Goal: Register for event/course

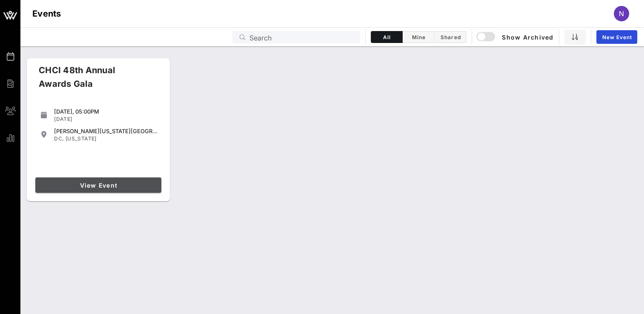
click at [94, 182] on span "View Event" at bounding box center [98, 185] width 119 height 7
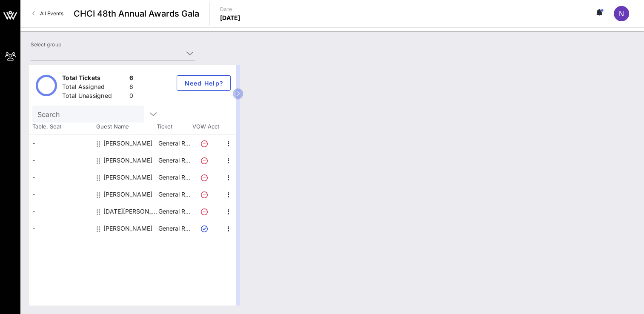
type input "General Motors (General Motors) [[DATE][PERSON_NAME], [PERSON_NAME][EMAIL_ADDRE…"
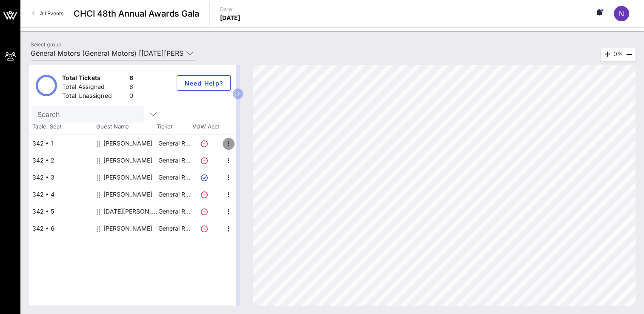
click at [226, 144] on icon "button" at bounding box center [229, 144] width 10 height 10
click at [225, 141] on icon "button" at bounding box center [229, 144] width 10 height 10
click at [210, 129] on span "VOW Acct" at bounding box center [206, 127] width 30 height 9
click at [238, 92] on icon "button" at bounding box center [238, 93] width 4 height 5
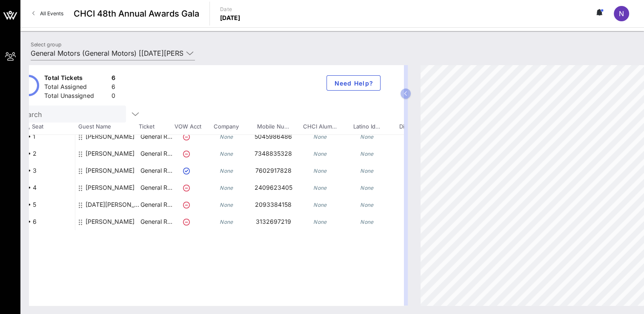
scroll to position [0, 23]
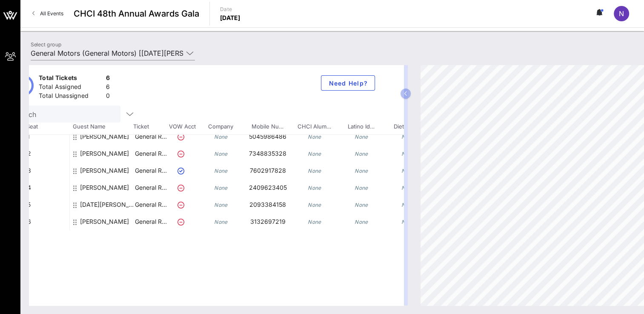
drag, startPoint x: 34, startPoint y: 138, endPoint x: 245, endPoint y: 230, distance: 230.6
click at [245, 230] on div "342 • 1 342 • 2 342 • 3 342 • 4 342 • 5 342 • 6 [PERSON_NAME] General R… None 5…" at bounding box center [250, 186] width 488 height 102
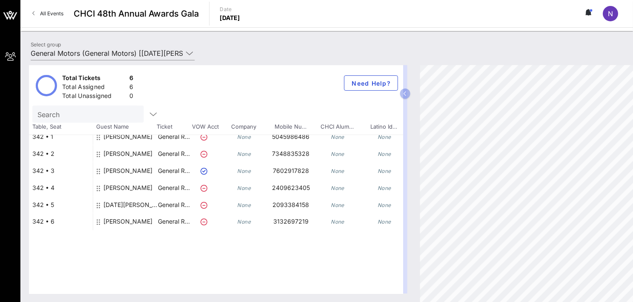
scroll to position [7, 0]
